Goal: Check status: Check status

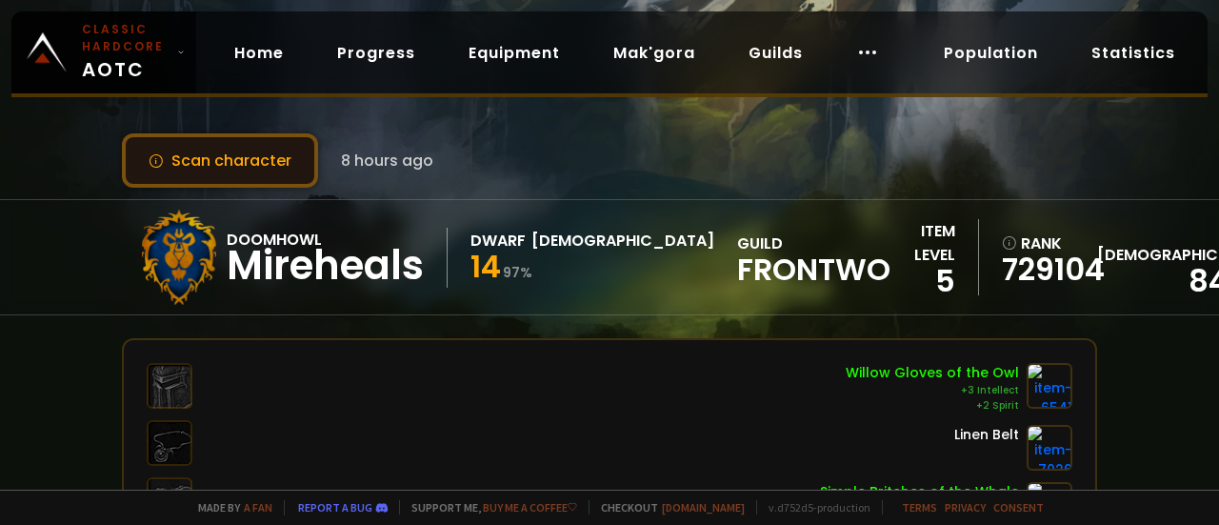
drag, startPoint x: 185, startPoint y: 151, endPoint x: 217, endPoint y: 161, distance: 33.8
click at [185, 151] on button "Scan character" at bounding box center [220, 160] width 196 height 54
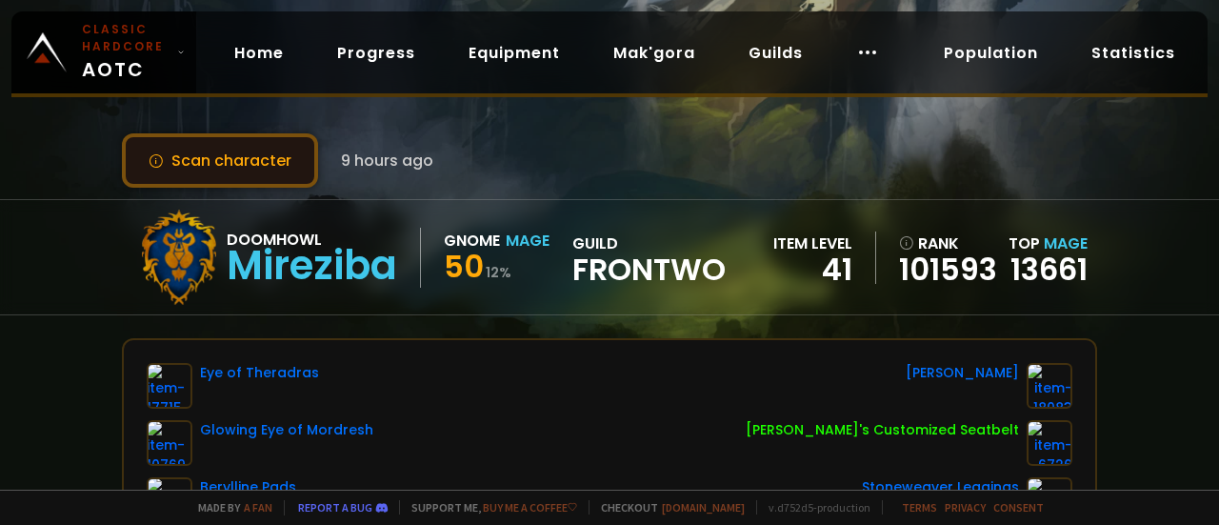
click at [266, 157] on button "Scan character" at bounding box center [220, 160] width 196 height 54
